Goal: Task Accomplishment & Management: Manage account settings

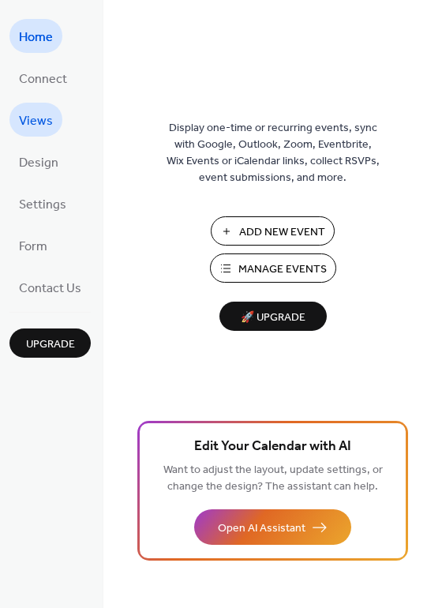
click at [48, 127] on span "Views" at bounding box center [36, 121] width 34 height 24
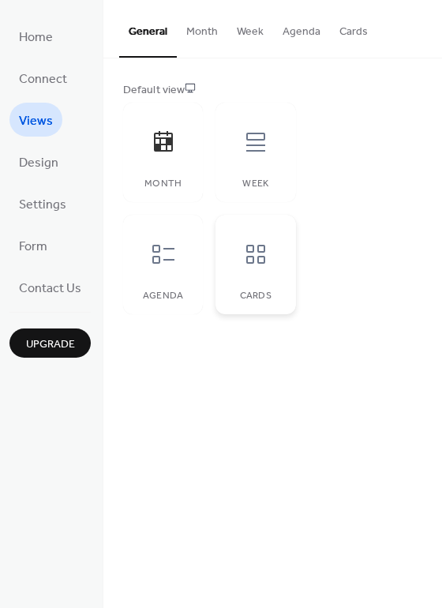
click at [262, 262] on icon at bounding box center [255, 254] width 19 height 19
click at [160, 271] on div at bounding box center [163, 253] width 47 height 47
click at [257, 150] on icon at bounding box center [255, 142] width 19 height 19
click at [174, 146] on icon at bounding box center [163, 141] width 25 height 25
click at [170, 289] on div "Agenda" at bounding box center [163, 264] width 80 height 99
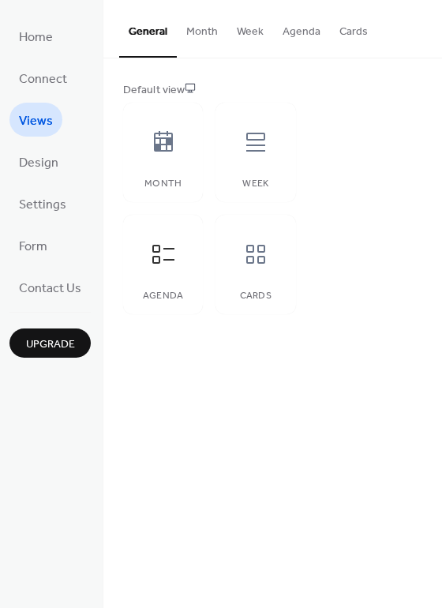
click at [199, 32] on button "Month" at bounding box center [202, 28] width 50 height 56
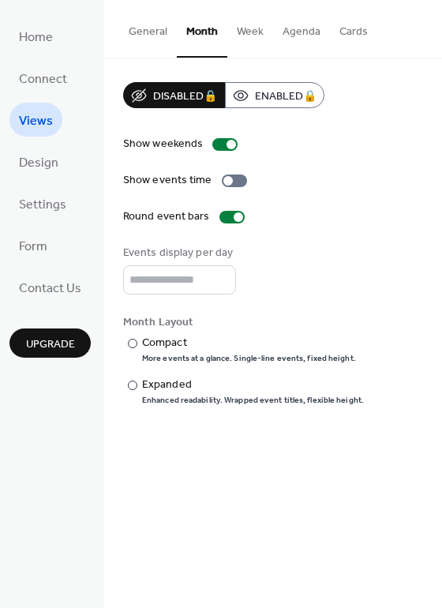
click at [236, 36] on button "Week" at bounding box center [250, 28] width 46 height 56
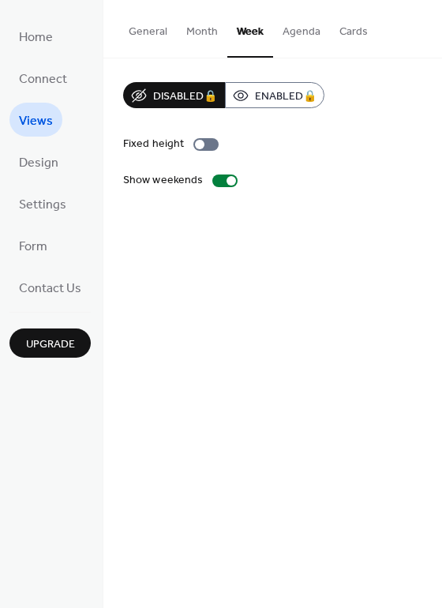
click at [188, 36] on button "Month" at bounding box center [202, 28] width 50 height 56
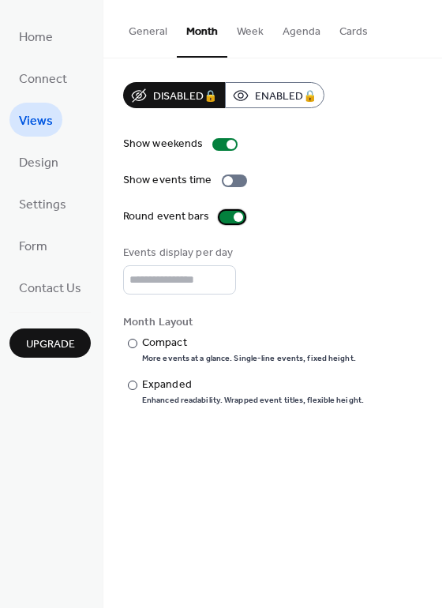
click at [234, 219] on div at bounding box center [238, 216] width 9 height 9
click at [232, 219] on div at bounding box center [231, 217] width 25 height 13
click at [227, 144] on div at bounding box center [230, 144] width 9 height 9
click at [226, 145] on div at bounding box center [224, 144] width 25 height 13
click at [216, 286] on input "*" at bounding box center [179, 279] width 113 height 29
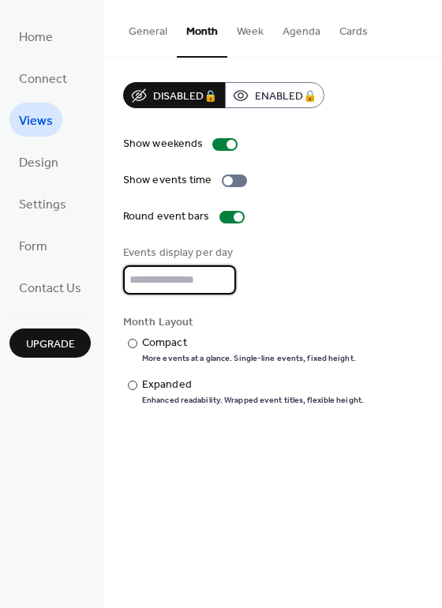
click at [216, 286] on input "*" at bounding box center [179, 279] width 113 height 29
click at [222, 279] on input "*" at bounding box center [179, 279] width 113 height 29
click at [222, 274] on input "*" at bounding box center [179, 279] width 113 height 29
click at [222, 287] on input "*" at bounding box center [179, 279] width 113 height 29
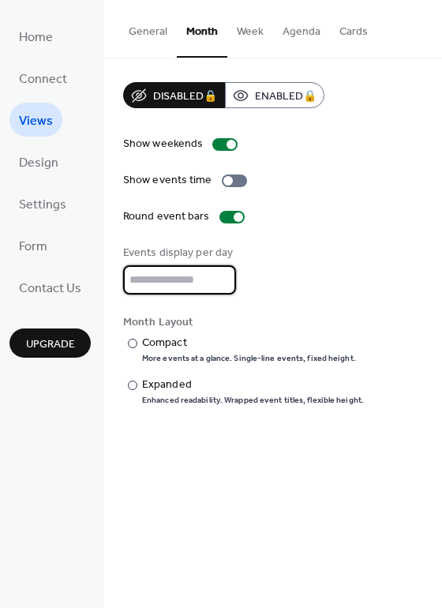
type input "*"
click at [222, 287] on input "*" at bounding box center [179, 279] width 113 height 29
click at [299, 297] on div "Show weekends Show events time Round event bars Events display per day * Month …" at bounding box center [272, 271] width 299 height 270
click at [133, 348] on div "​" at bounding box center [131, 343] width 16 height 17
click at [133, 387] on div at bounding box center [132, 384] width 9 height 9
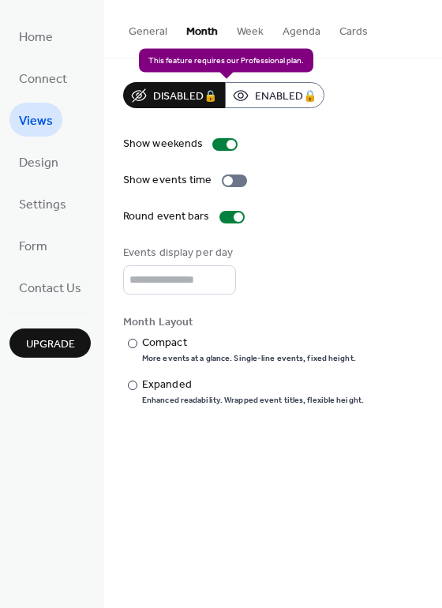
click at [277, 103] on div "Disabled 🔒 Enabled 🔒" at bounding box center [223, 95] width 201 height 26
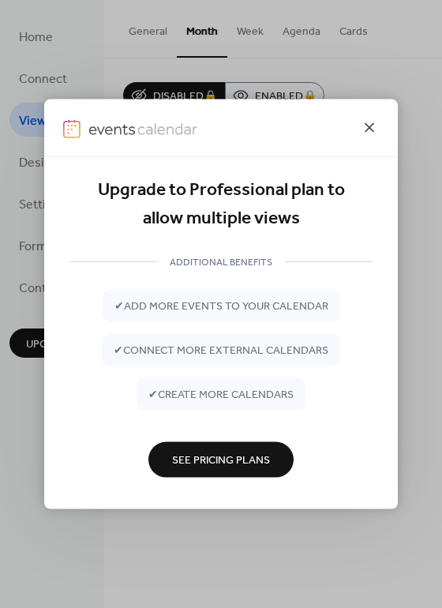
click at [368, 126] on icon at bounding box center [369, 127] width 9 height 9
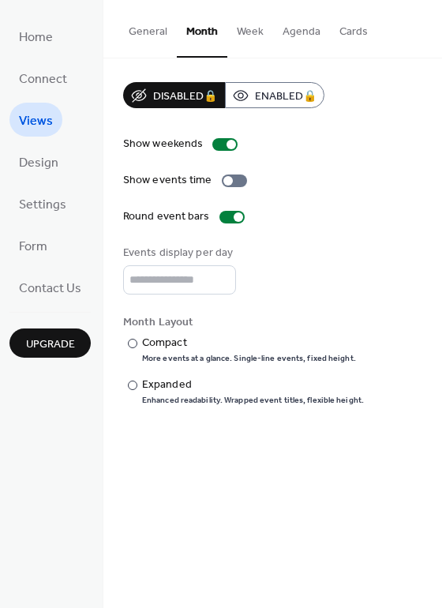
click at [248, 29] on button "Week" at bounding box center [250, 28] width 46 height 56
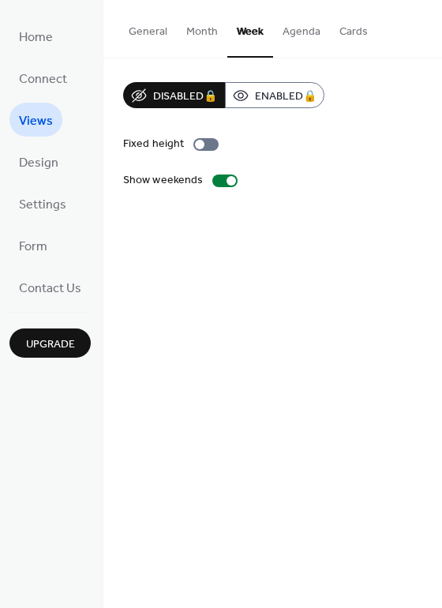
click at [294, 29] on button "Agenda" at bounding box center [301, 28] width 57 height 56
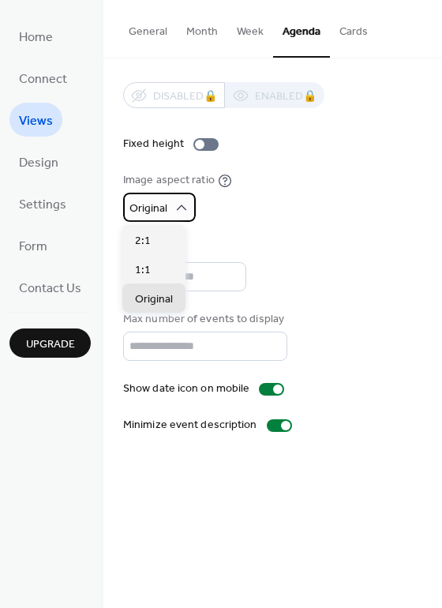
click at [162, 204] on span "Original" at bounding box center [148, 208] width 38 height 21
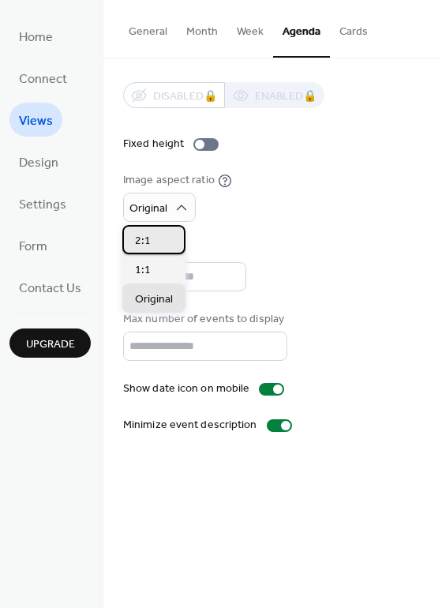
click at [142, 238] on span "2:1" at bounding box center [143, 241] width 16 height 17
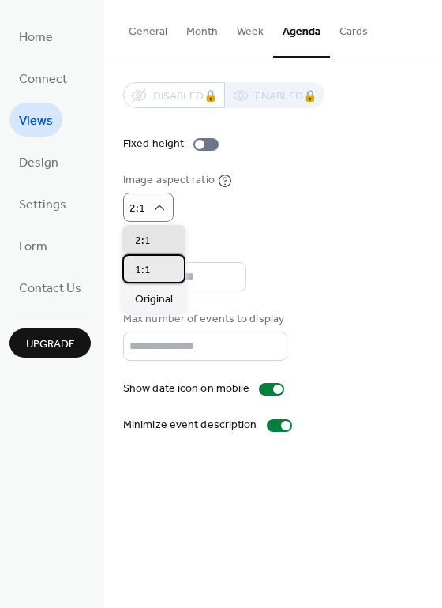
click at [150, 269] on div "1:1" at bounding box center [153, 268] width 63 height 29
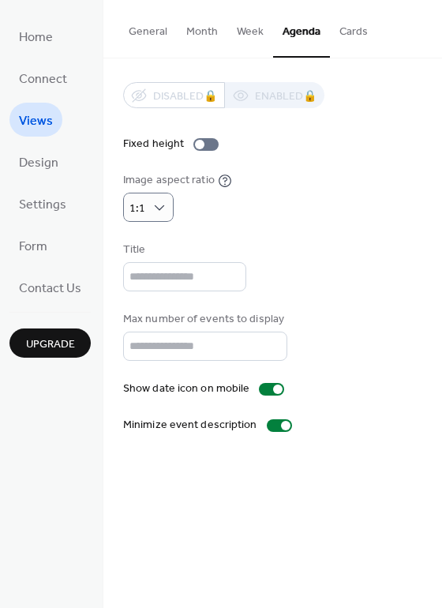
click at [345, 26] on button "Cards" at bounding box center [353, 28] width 47 height 56
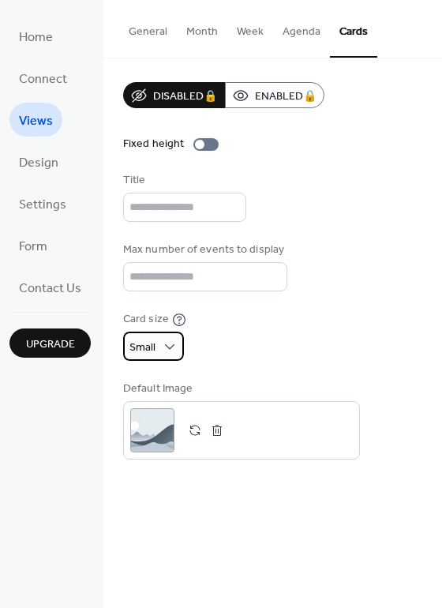
click at [155, 356] on div "Small" at bounding box center [153, 345] width 61 height 29
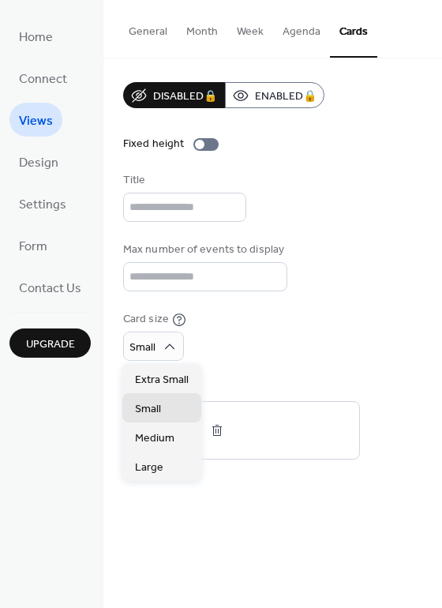
click at [247, 347] on div "Card size Small" at bounding box center [272, 336] width 299 height 50
click at [165, 384] on span "Extra Small" at bounding box center [162, 380] width 54 height 17
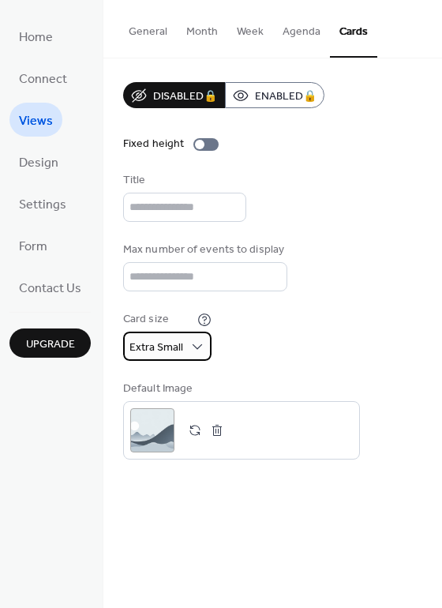
click at [148, 352] on span "Extra Small" at bounding box center [156, 347] width 54 height 21
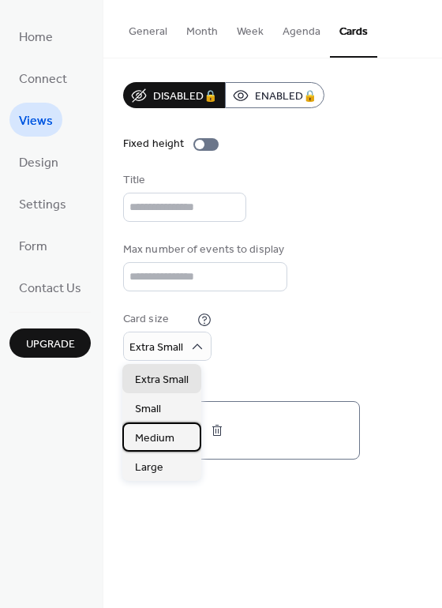
click at [157, 436] on span "Medium" at bounding box center [154, 438] width 39 height 17
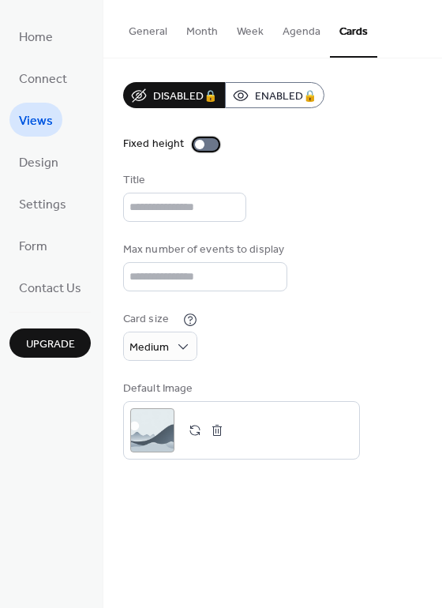
click at [199, 145] on div at bounding box center [199, 144] width 9 height 9
click at [203, 146] on div at bounding box center [205, 144] width 25 height 13
click at [52, 151] on span "Design" at bounding box center [38, 163] width 39 height 24
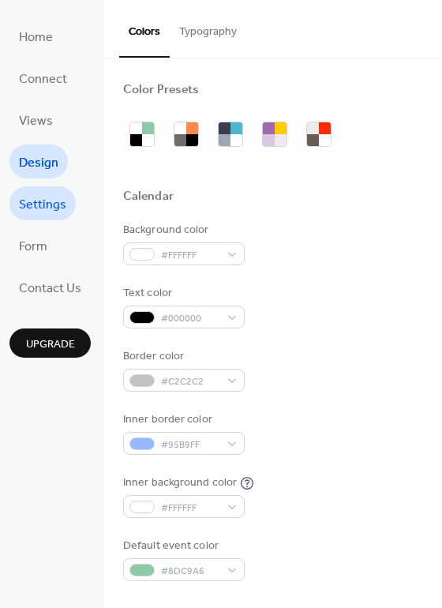
click at [34, 214] on span "Settings" at bounding box center [42, 205] width 47 height 24
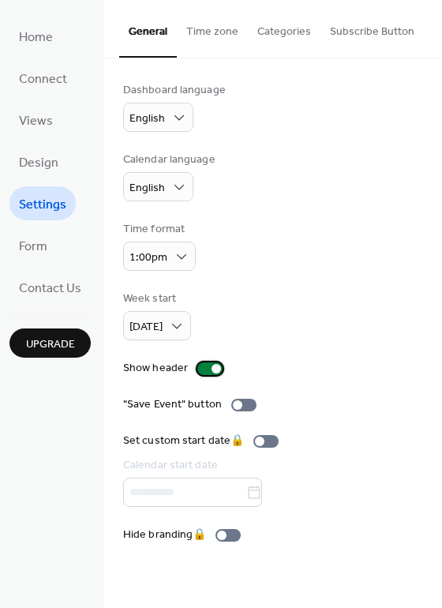
click at [209, 373] on div at bounding box center [209, 368] width 25 height 13
click at [214, 33] on button "Time zone" at bounding box center [212, 28] width 71 height 56
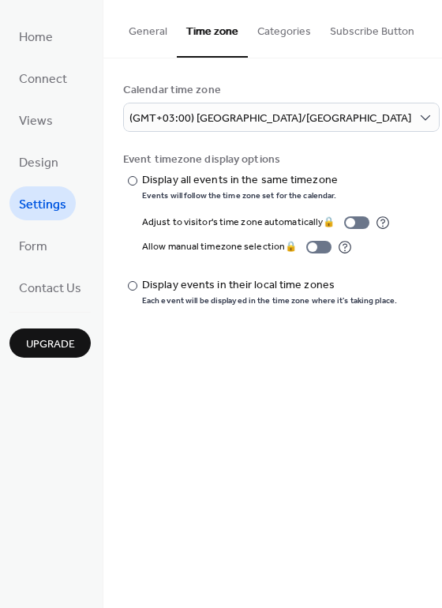
click at [277, 35] on button "Categories" at bounding box center [284, 28] width 73 height 56
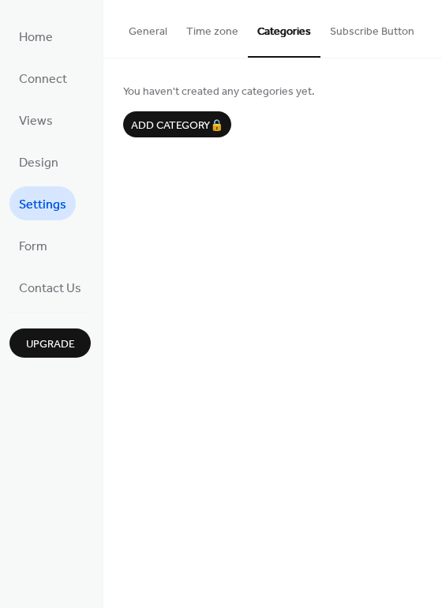
click at [367, 42] on button "Subscribe Button" at bounding box center [371, 28] width 103 height 56
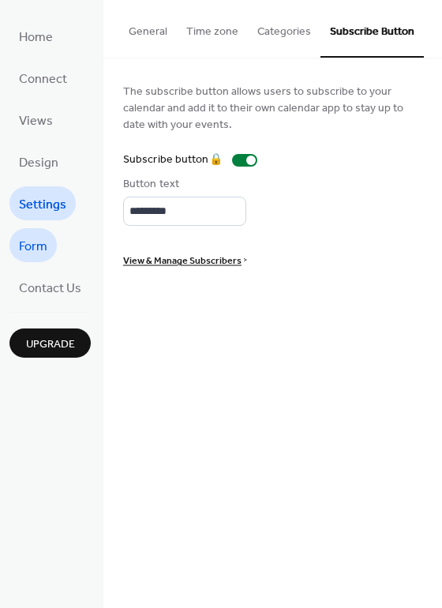
click at [29, 252] on span "Form" at bounding box center [33, 246] width 28 height 24
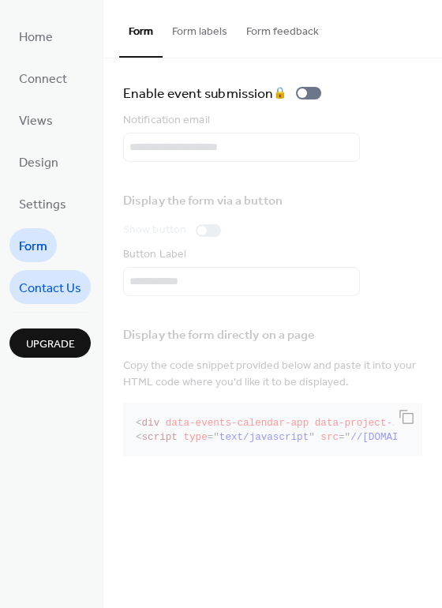
click at [33, 282] on span "Contact Us" at bounding box center [50, 288] width 62 height 24
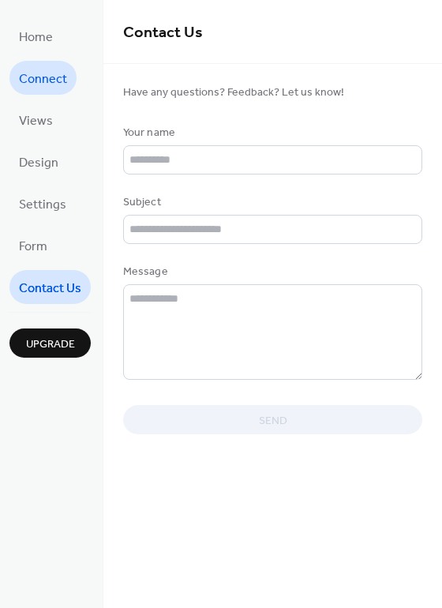
click at [47, 80] on span "Connect" at bounding box center [43, 79] width 48 height 24
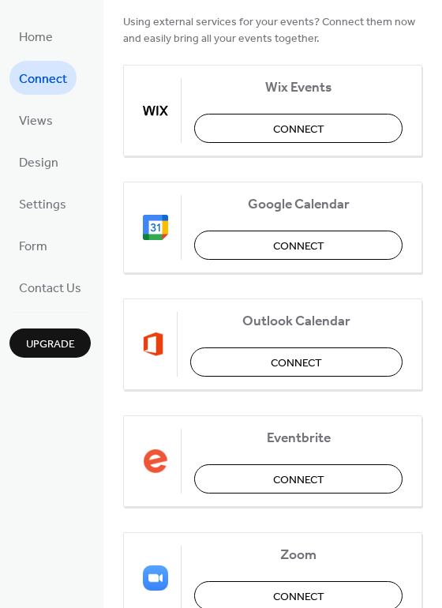
scroll to position [151, 0]
